Goal: Transaction & Acquisition: Purchase product/service

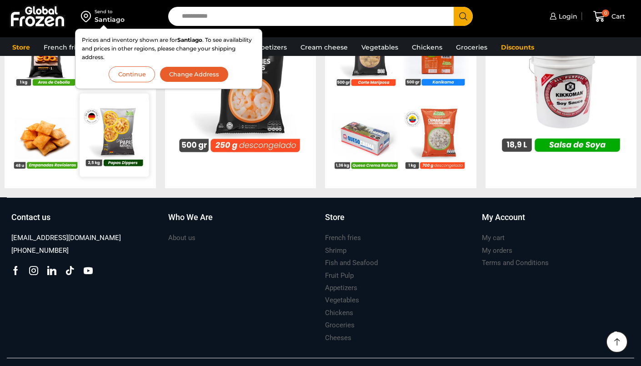
scroll to position [836, 0]
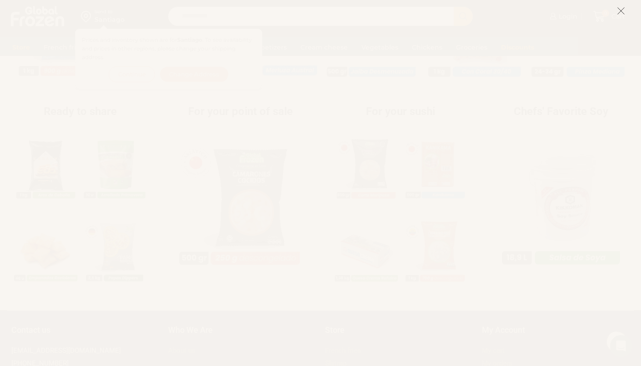
click at [617, 7] on icon at bounding box center [621, 11] width 8 height 8
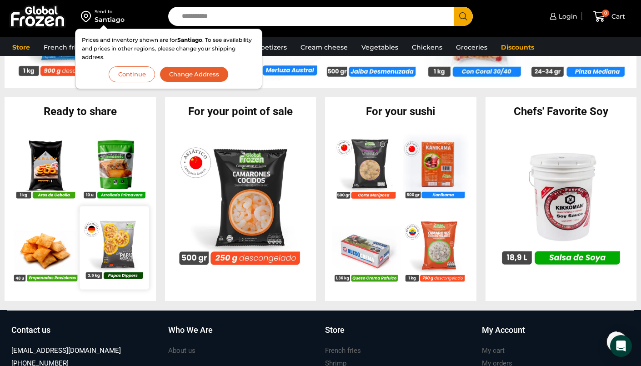
click at [100, 212] on div "En stock Papas Fritas Dippers – Corte Ondulado – Caja 10 kg $ 2.550 Agregar al …" at bounding box center [114, 248] width 69 height 84
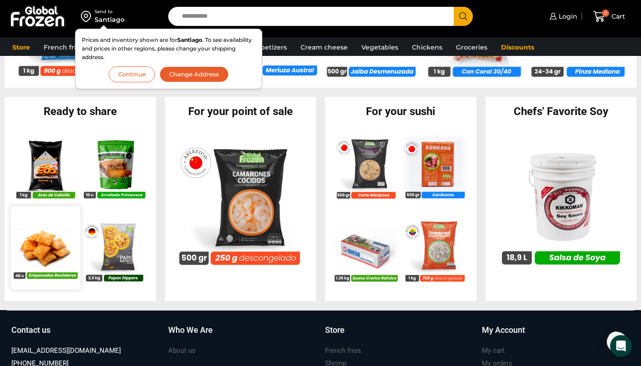
click at [51, 246] on img at bounding box center [45, 247] width 69 height 69
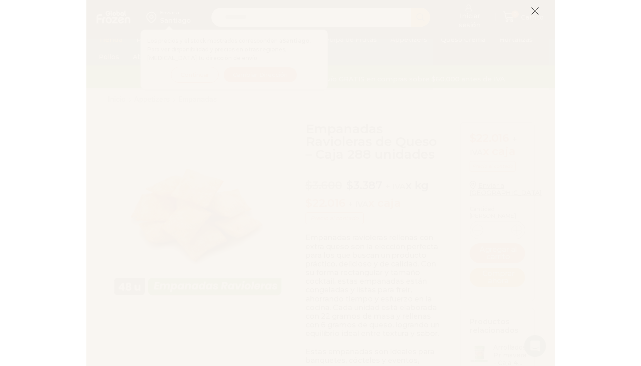
scroll to position [0, 0]
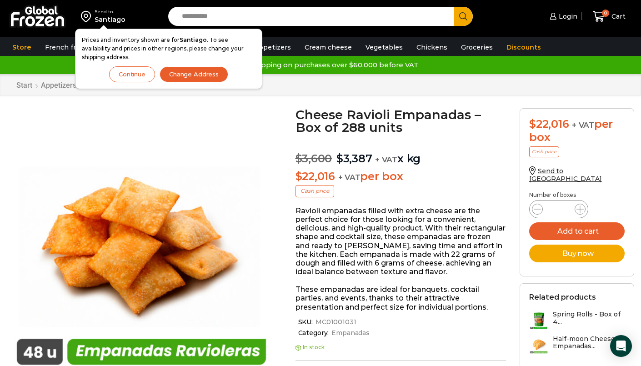
click at [139, 75] on font "Continue" at bounding box center [132, 73] width 27 height 7
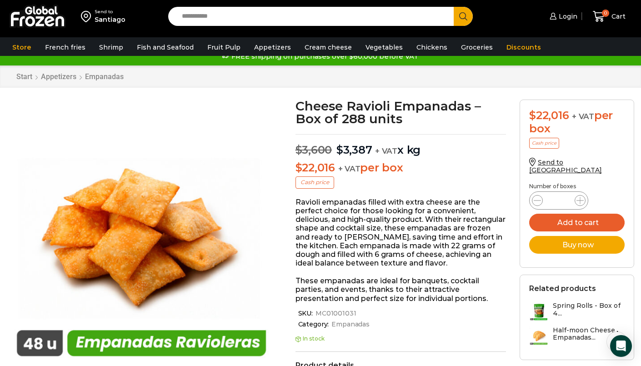
scroll to position [14, 0]
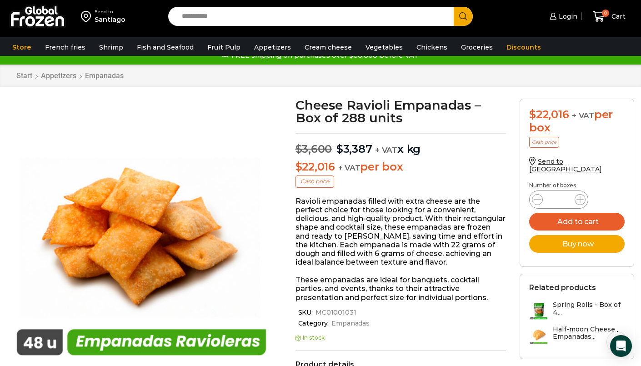
click at [145, 75] on div "Start Appetizers Empanadas" at bounding box center [320, 75] width 622 height 9
drag, startPoint x: 13, startPoint y: 71, endPoint x: 141, endPoint y: 79, distance: 127.9
click at [139, 77] on div "Start Appetizers Empanadas" at bounding box center [320, 75] width 622 height 9
drag, startPoint x: 180, startPoint y: 80, endPoint x: 84, endPoint y: 73, distance: 96.1
click at [84, 73] on div "Start Appetizers Empanadas" at bounding box center [320, 76] width 641 height 22
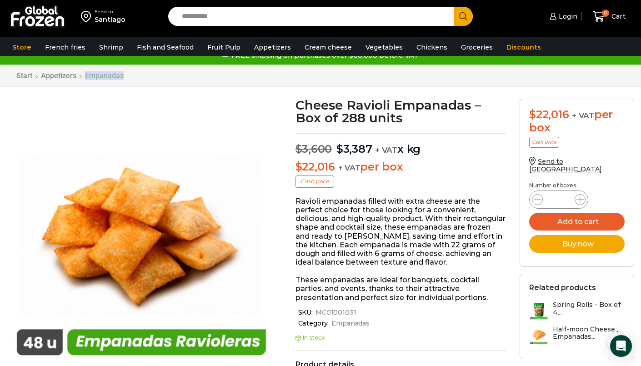
copy font "Empanadas"
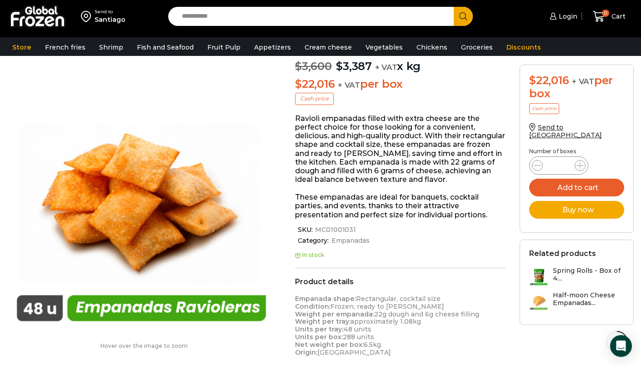
scroll to position [185, 0]
